Goal: Use online tool/utility: Utilize a website feature to perform a specific function

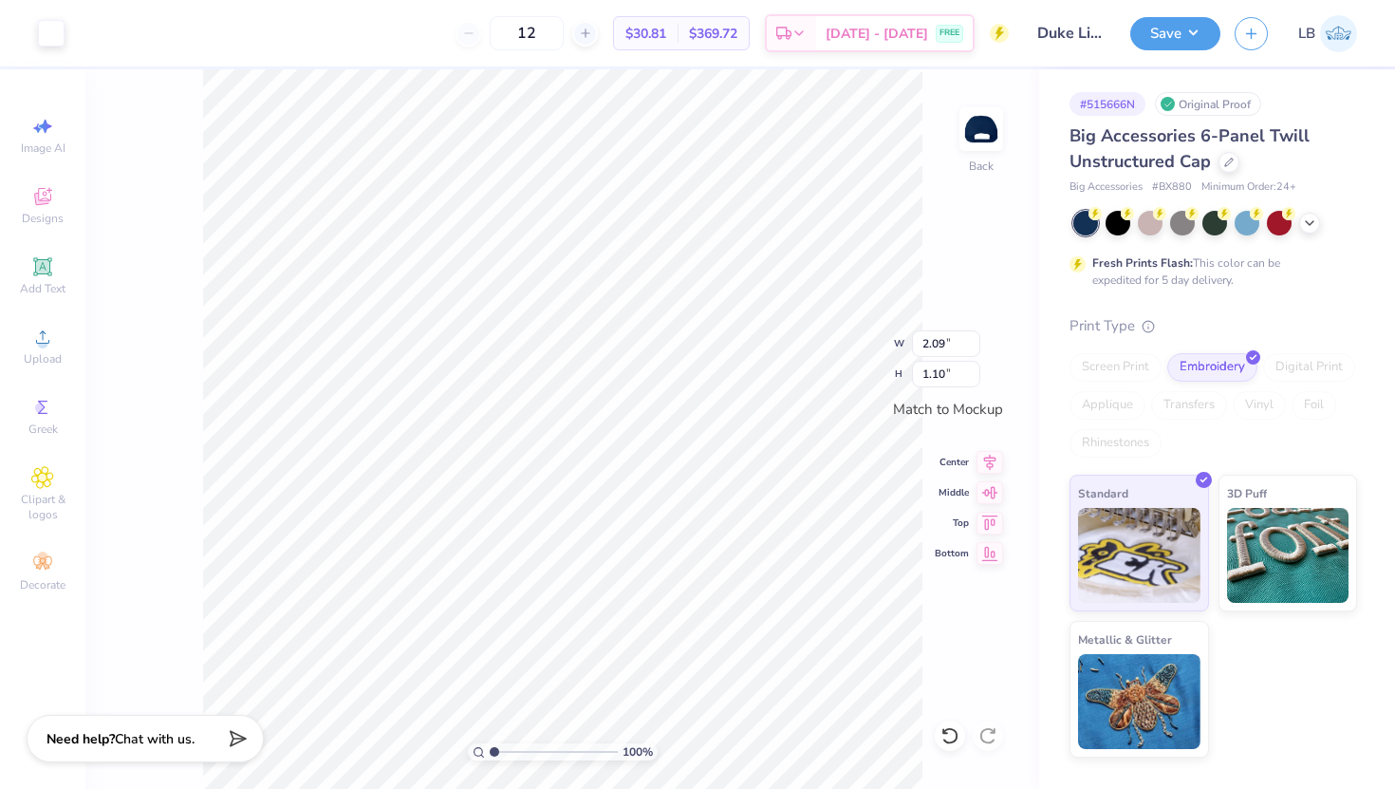
type input "3.30"
type input "1.74"
type input "3.93"
type input "2.07"
type input "4.23"
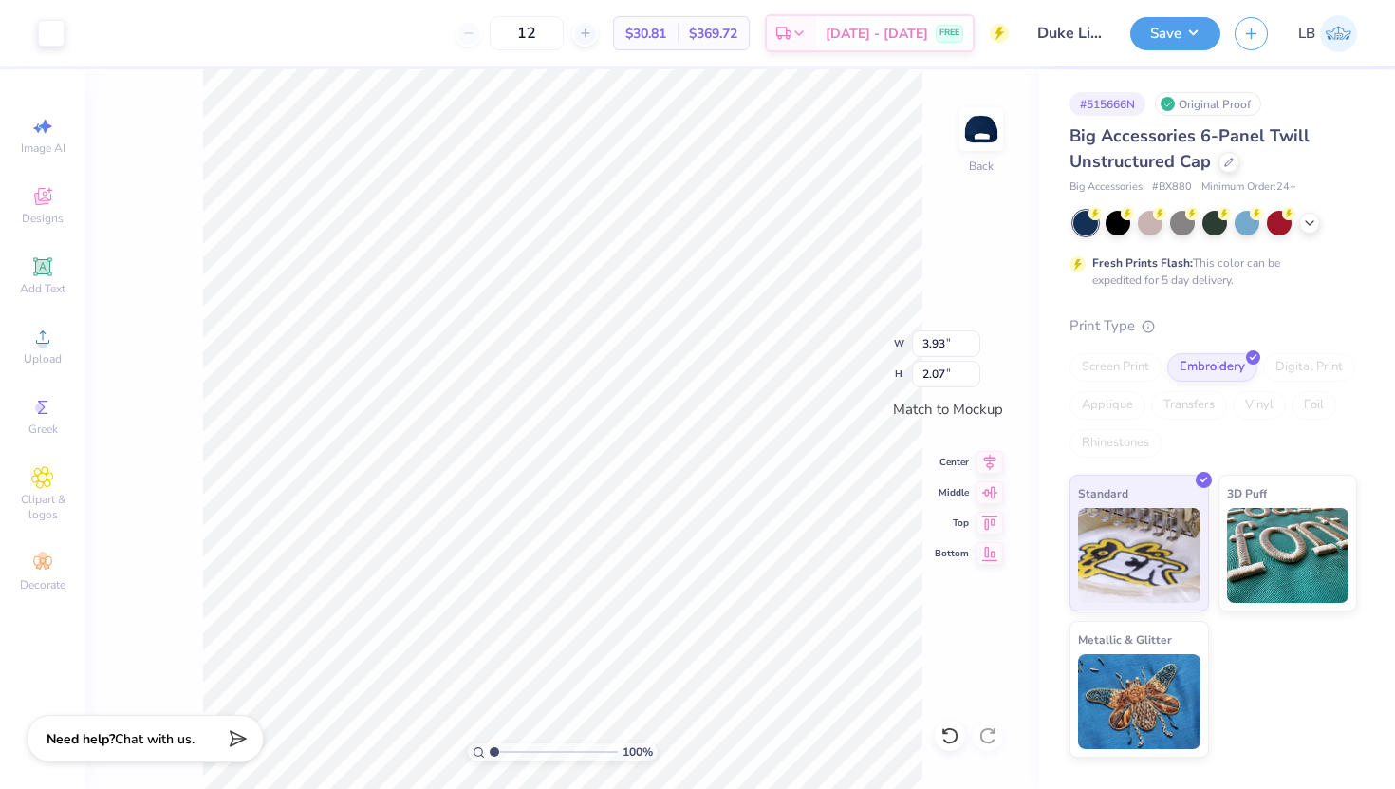
type input "2.23"
click at [1141, 33] on button "Save" at bounding box center [1175, 30] width 90 height 33
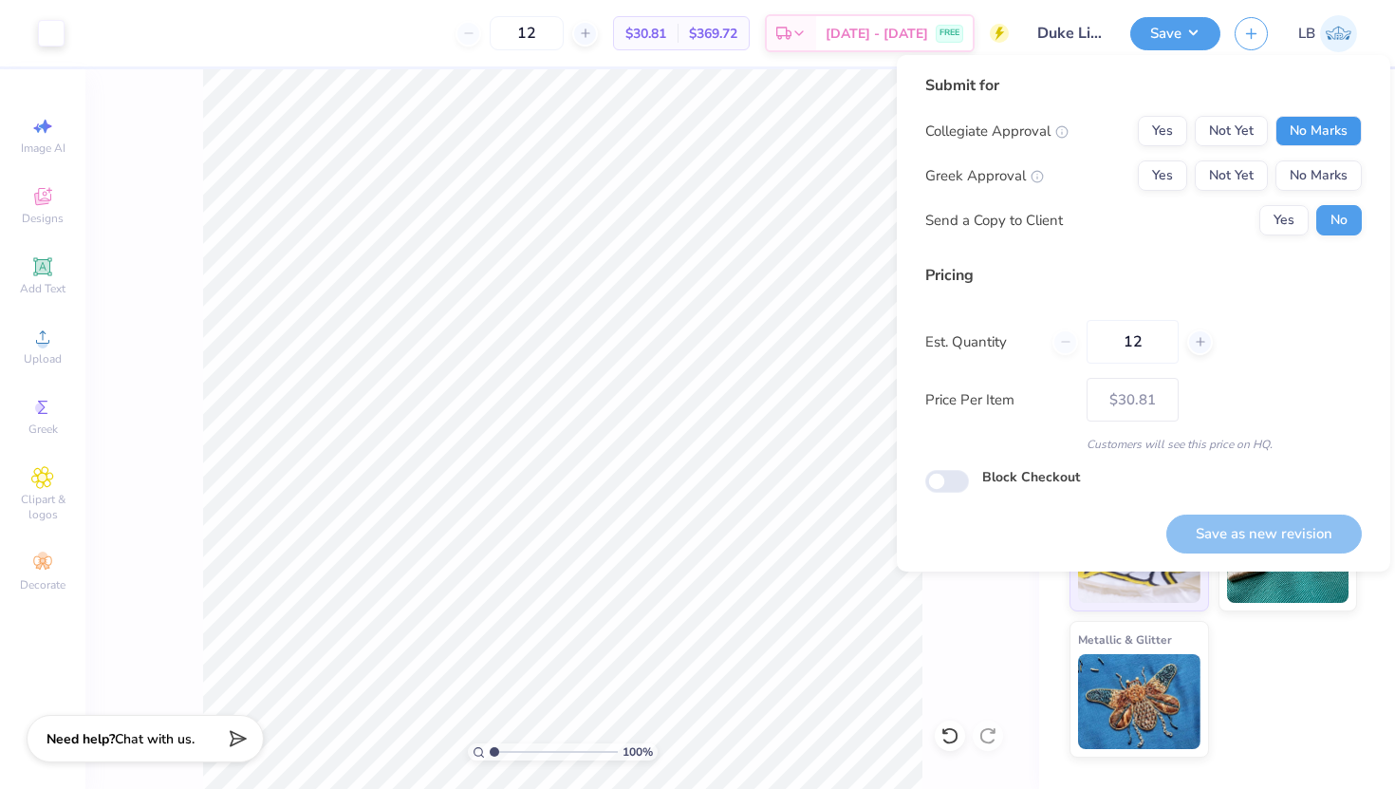
click at [1353, 129] on button "No Marks" at bounding box center [1319, 131] width 86 height 30
click at [1219, 140] on button "Not Yet" at bounding box center [1231, 131] width 73 height 30
click at [1353, 121] on button "No Marks" at bounding box center [1319, 131] width 86 height 30
click at [1281, 149] on div "Collegiate Approval Yes Not Yet No Marks Greek Approval Yes Not Yet No Marks Se…" at bounding box center [1143, 176] width 437 height 120
click at [1244, 180] on button "Not Yet" at bounding box center [1231, 175] width 73 height 30
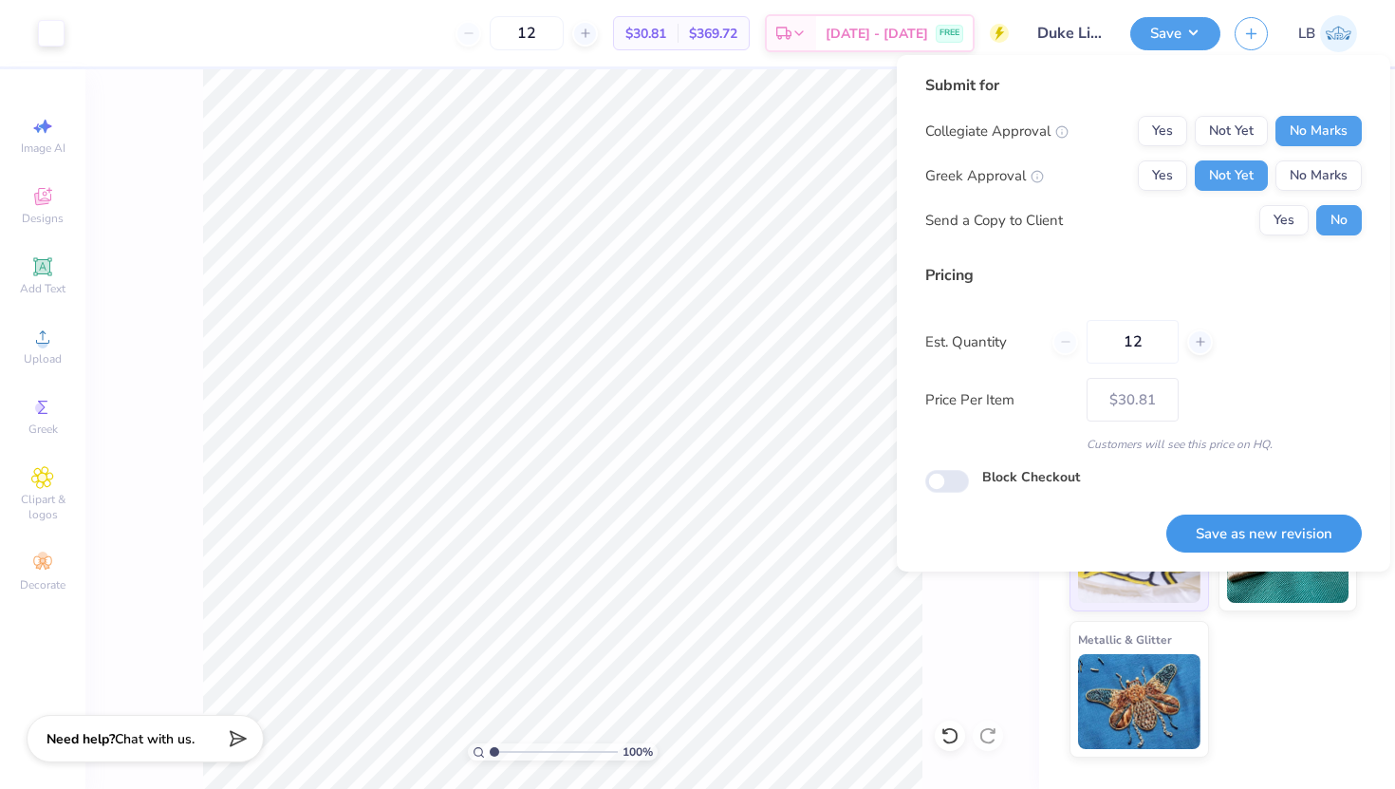
click at [1213, 529] on button "Save as new revision" at bounding box center [1264, 533] width 196 height 39
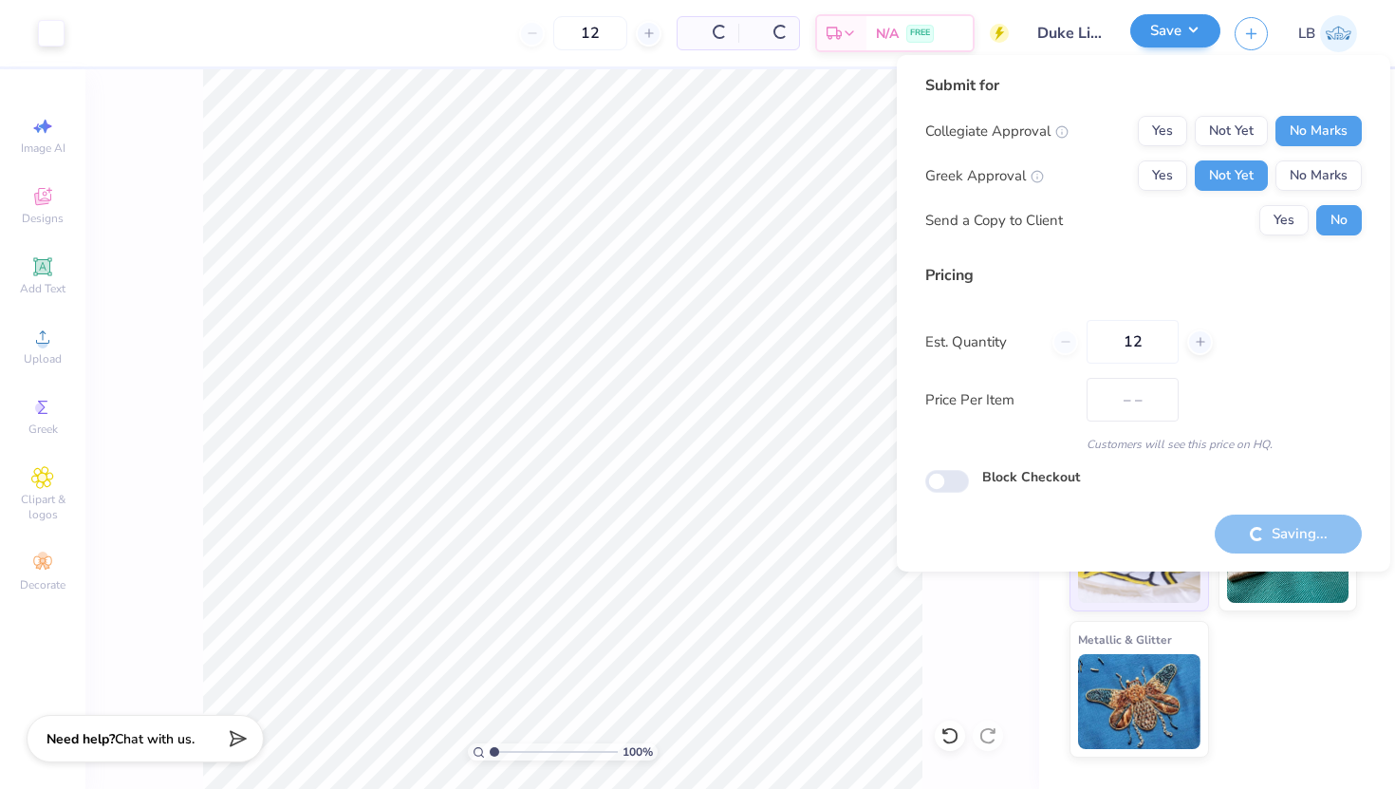
type input "$30.81"
